Goal: Task Accomplishment & Management: Manage account settings

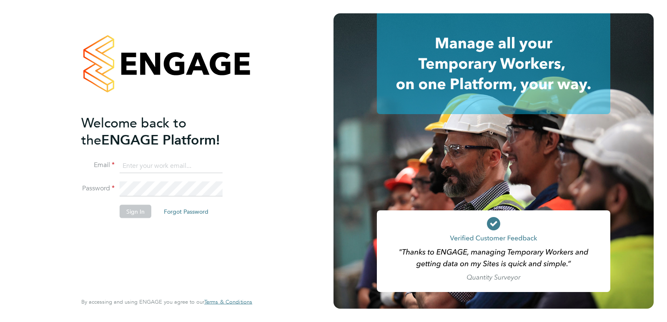
type input "[EMAIL_ADDRESS][DOMAIN_NAME]"
click at [140, 218] on button "Sign In" at bounding box center [136, 211] width 32 height 13
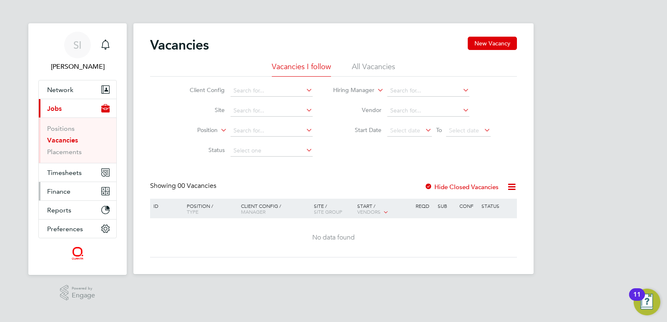
click at [50, 192] on span "Finance" at bounding box center [58, 192] width 23 height 8
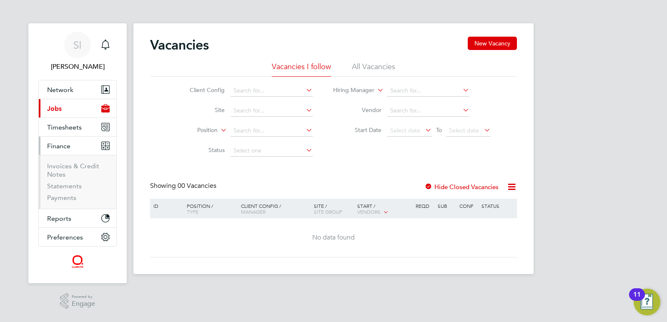
click at [60, 161] on ul "Invoices & Credit Notes Statements Payments" at bounding box center [78, 182] width 78 height 54
click at [58, 167] on link "Invoices & Credit Notes" at bounding box center [73, 170] width 52 height 16
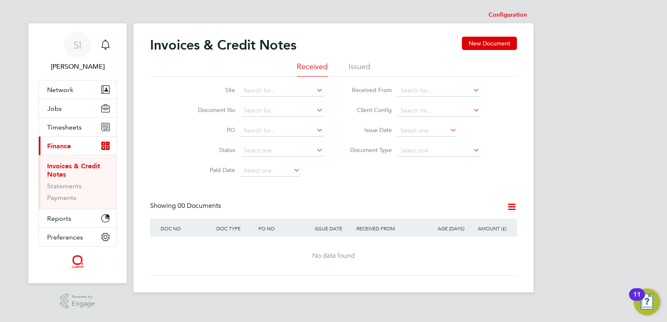
click at [362, 68] on li "Issued" at bounding box center [360, 69] width 22 height 15
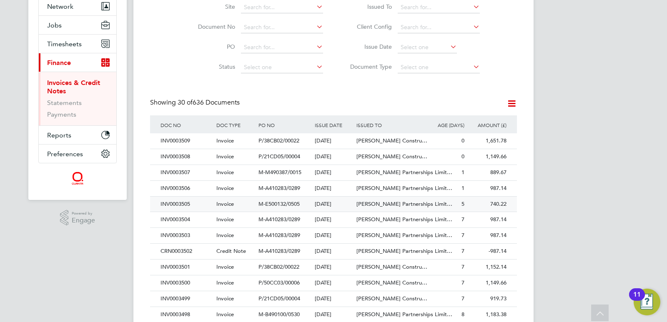
click at [337, 204] on div "22 Aug 2025" at bounding box center [334, 204] width 42 height 15
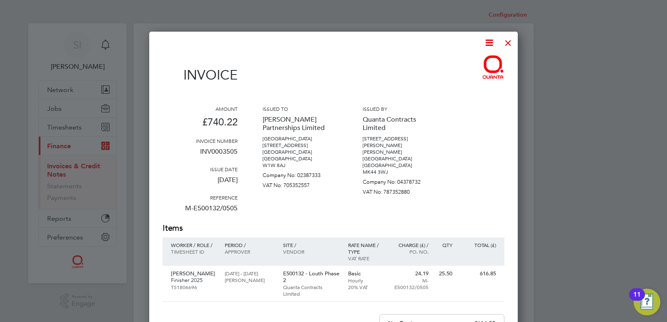
click at [504, 43] on div at bounding box center [508, 40] width 15 height 15
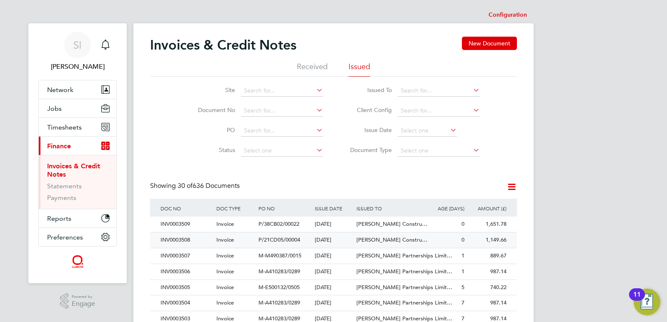
click at [296, 241] on span "P/21CD05/00004" at bounding box center [280, 239] width 42 height 7
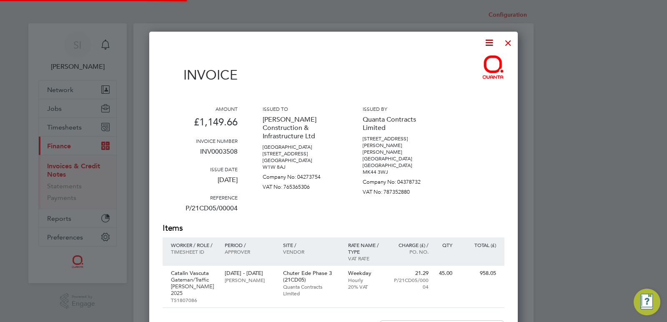
scroll to position [444, 369]
click at [511, 43] on div at bounding box center [508, 40] width 15 height 15
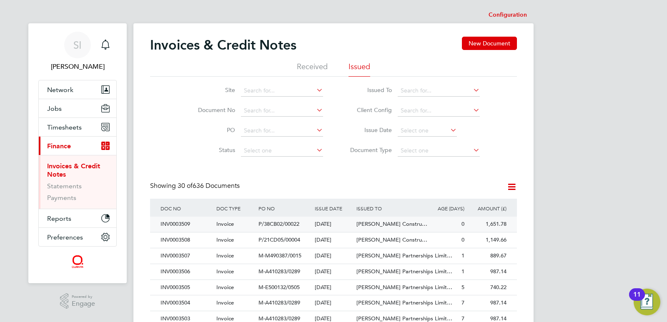
click at [284, 224] on span "P/38CB02/00022" at bounding box center [279, 224] width 41 height 7
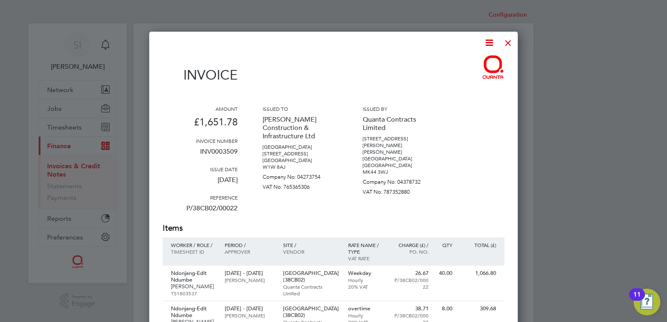
click at [509, 42] on div at bounding box center [508, 40] width 15 height 15
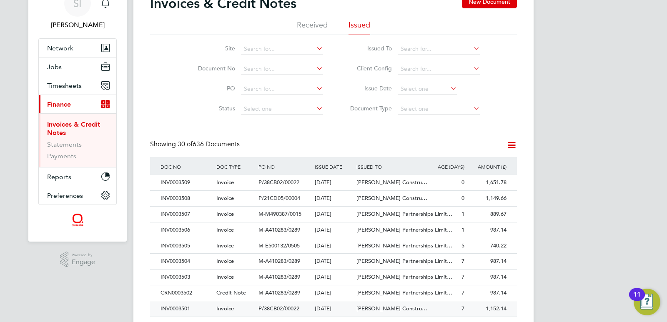
scroll to position [83, 0]
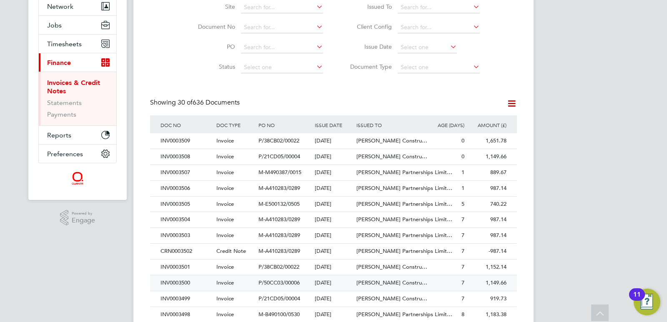
click at [377, 282] on span "[PERSON_NAME] Constru…" at bounding box center [392, 282] width 71 height 7
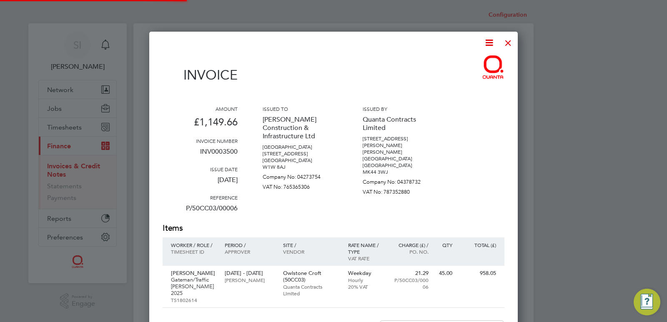
scroll to position [444, 369]
click at [509, 42] on div at bounding box center [508, 40] width 15 height 15
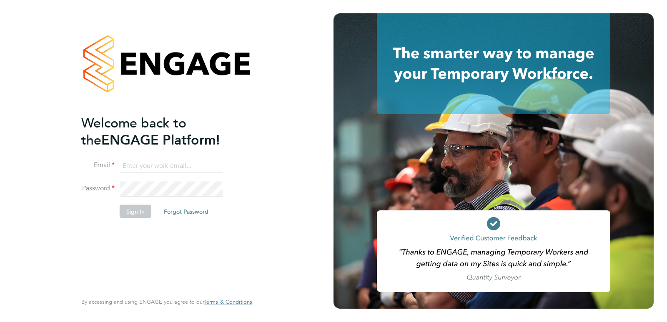
type input "[EMAIL_ADDRESS][DOMAIN_NAME]"
click at [136, 215] on button "Sign In" at bounding box center [136, 211] width 32 height 13
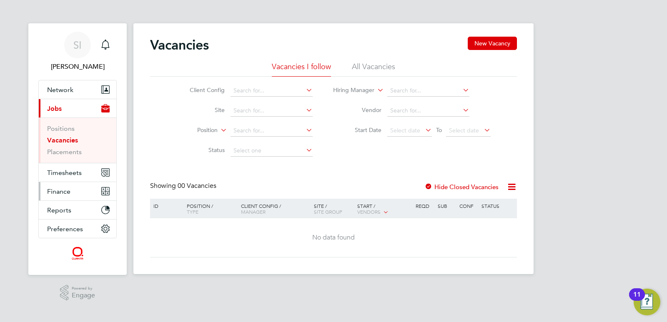
click at [64, 193] on span "Finance" at bounding box center [58, 192] width 23 height 8
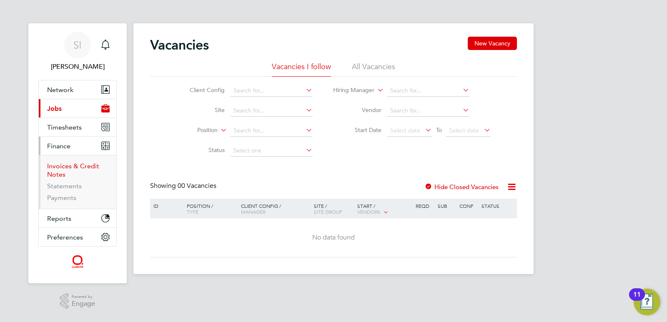
click at [60, 168] on link "Invoices & Credit Notes" at bounding box center [73, 170] width 52 height 16
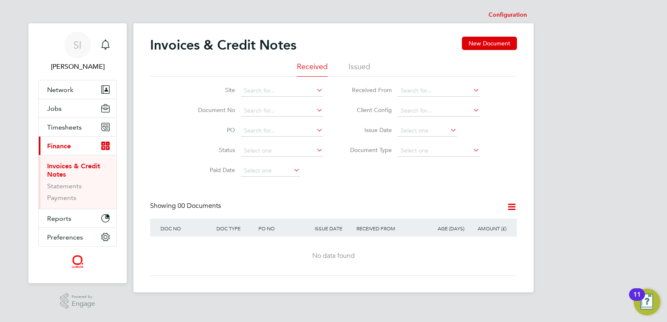
click at [356, 64] on li "Issued" at bounding box center [360, 69] width 22 height 15
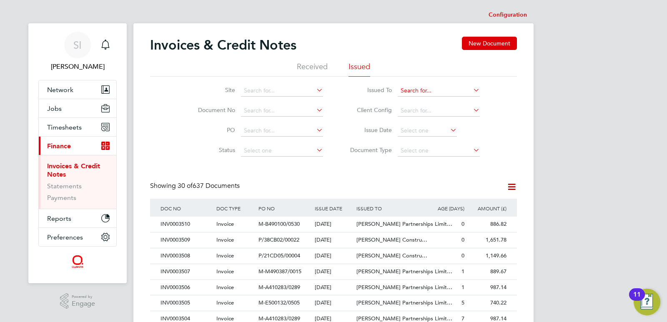
click at [410, 88] on input at bounding box center [439, 91] width 82 height 12
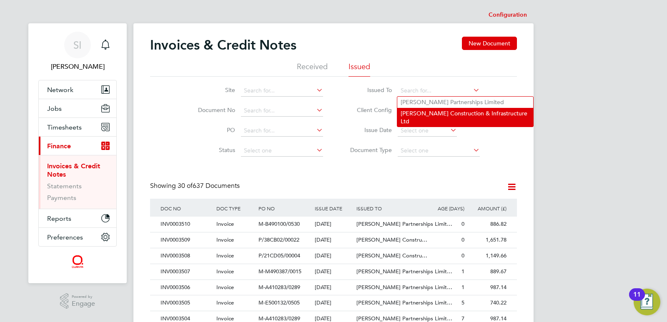
click at [422, 114] on li "Morgan Sindall Construction & Infrastructure Ltd" at bounding box center [465, 117] width 136 height 19
type input "Morgan Sindall Construction & Infrastructure Ltd"
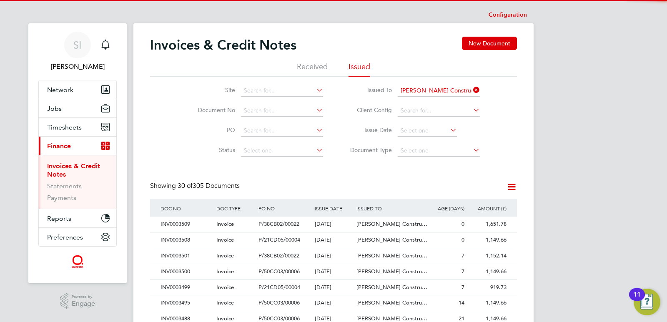
scroll to position [16, 57]
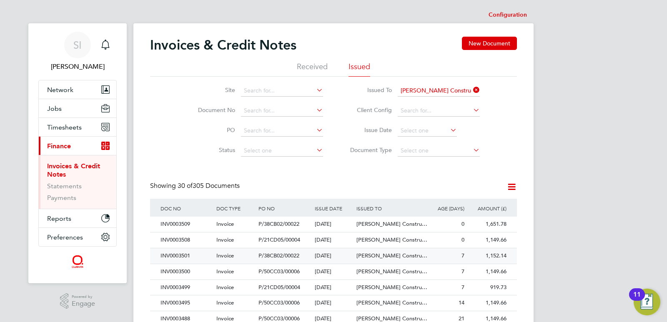
click at [362, 256] on span "Morgan Sindall Constru…" at bounding box center [392, 255] width 71 height 7
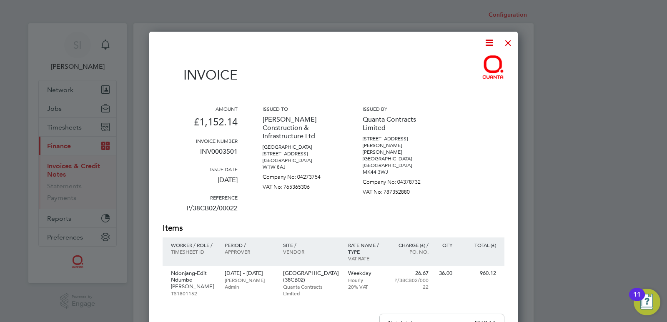
scroll to position [42, 0]
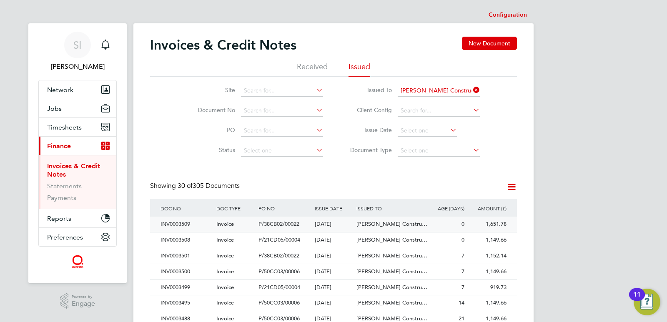
click at [374, 224] on span "Morgan Sindall Constru…" at bounding box center [392, 224] width 71 height 7
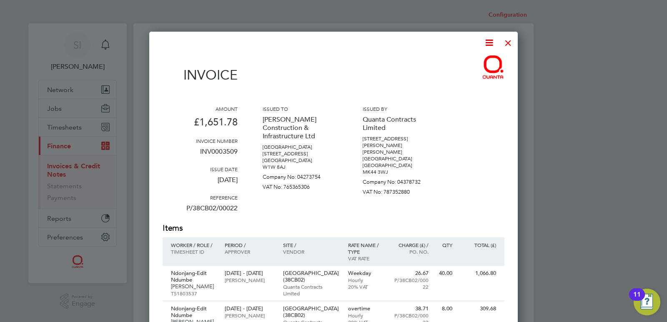
click at [503, 44] on div at bounding box center [508, 40] width 15 height 15
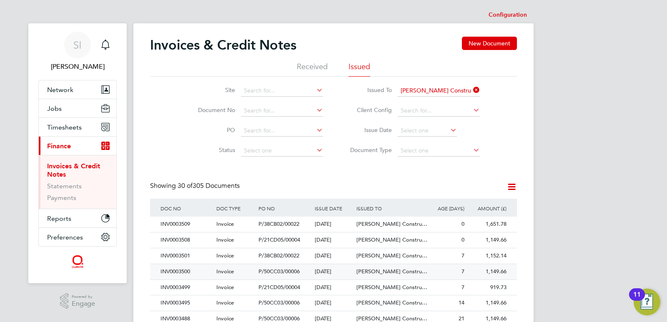
click at [379, 273] on span "Morgan Sindall Constru…" at bounding box center [392, 271] width 71 height 7
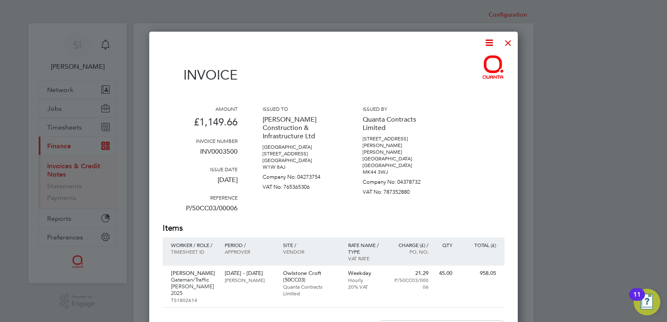
click at [504, 40] on div at bounding box center [508, 40] width 15 height 15
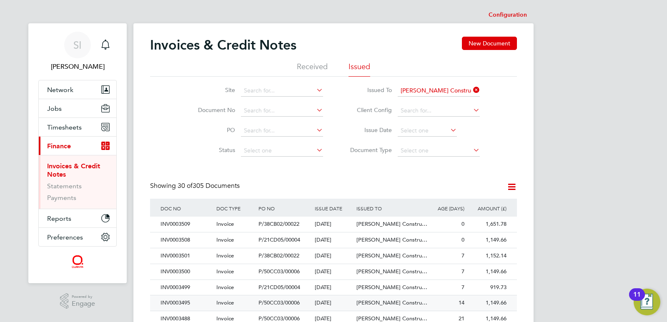
click at [238, 304] on div "Invoice" at bounding box center [235, 303] width 42 height 15
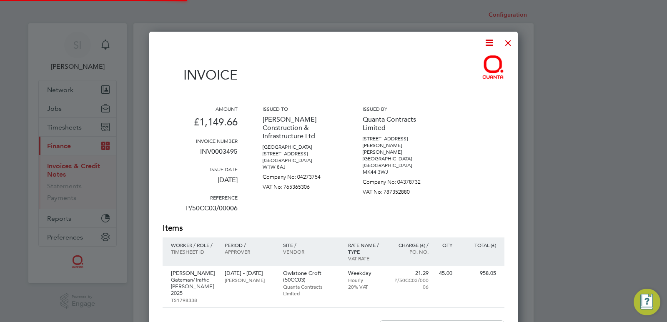
scroll to position [444, 369]
click at [504, 41] on div at bounding box center [508, 40] width 15 height 15
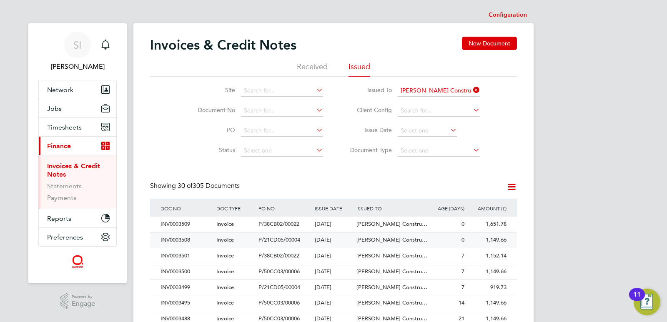
click at [477, 239] on div "1,149.66" at bounding box center [488, 240] width 42 height 15
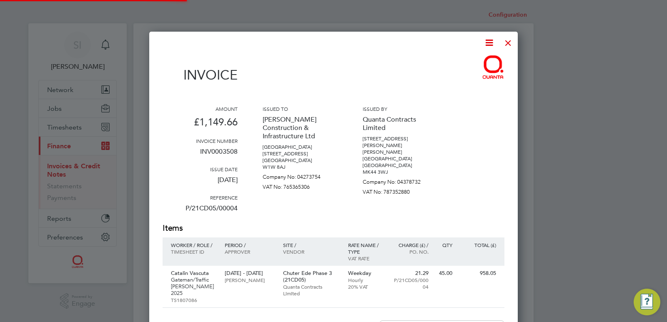
scroll to position [444, 369]
click at [510, 40] on div at bounding box center [508, 40] width 15 height 15
